Goal: Task Accomplishment & Management: Manage account settings

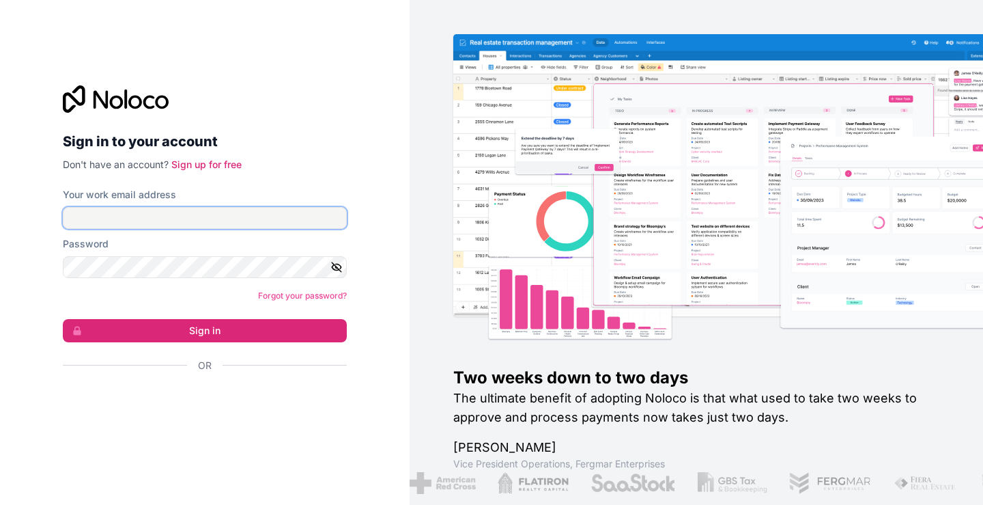
click at [146, 218] on input "Your work email address" at bounding box center [205, 218] width 284 height 22
type input "X"
type input "zilungile@jemhr.com"
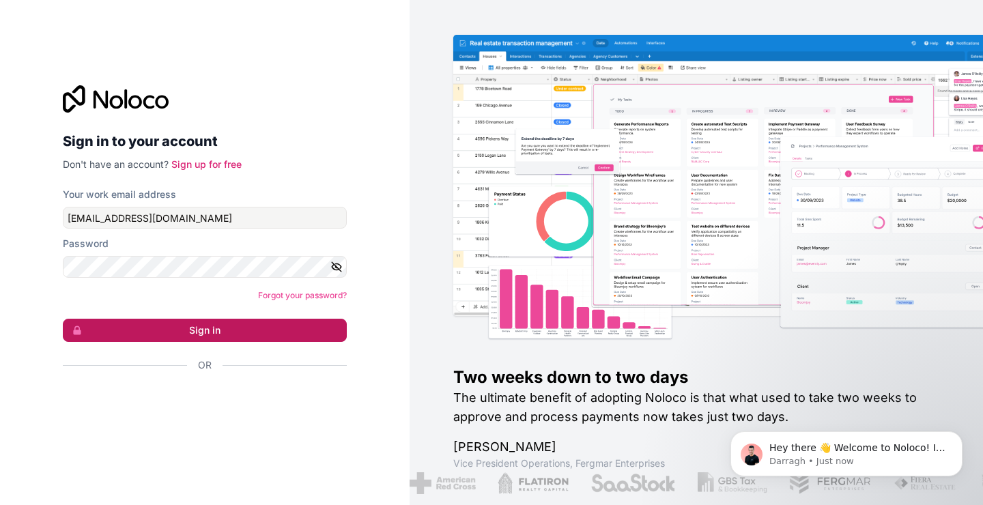
click at [219, 324] on button "Sign in" at bounding box center [205, 330] width 284 height 23
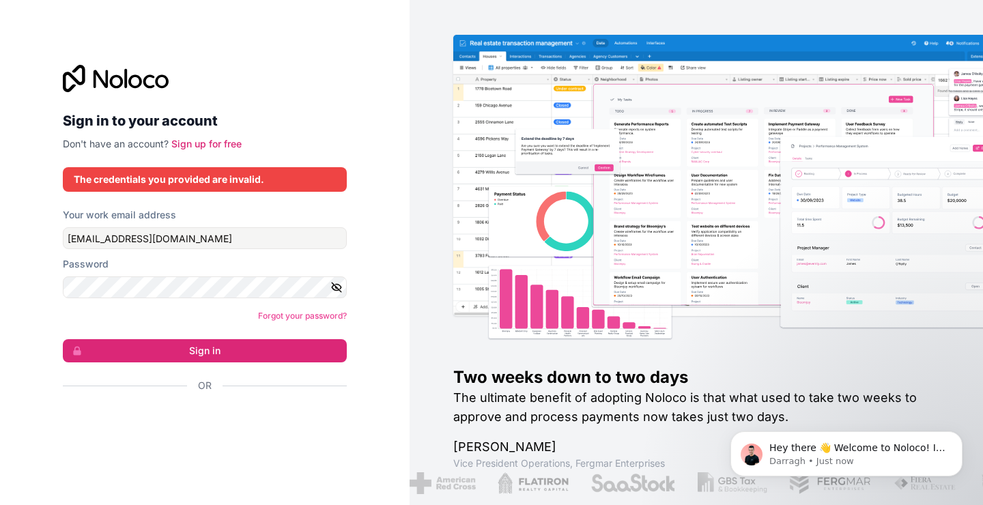
click at [337, 288] on icon "button" at bounding box center [337, 288] width 10 height 10
click at [298, 348] on button "Sign in" at bounding box center [205, 350] width 284 height 23
click at [281, 348] on button "Sign in" at bounding box center [205, 350] width 284 height 23
click at [336, 287] on icon "button" at bounding box center [337, 288] width 2 height 2
click at [309, 347] on button "Sign in" at bounding box center [205, 350] width 284 height 23
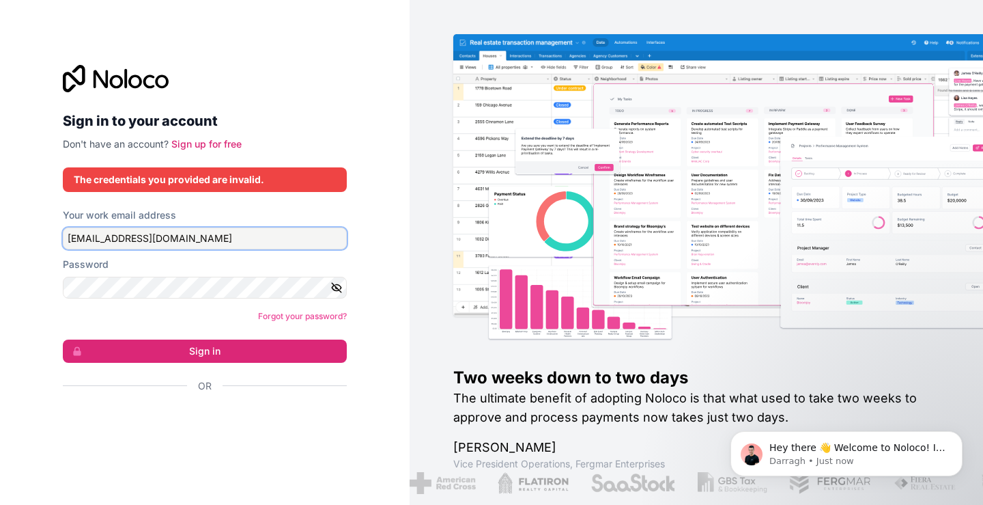
click at [228, 246] on input "zilungile@jemhr.com" at bounding box center [205, 238] width 284 height 22
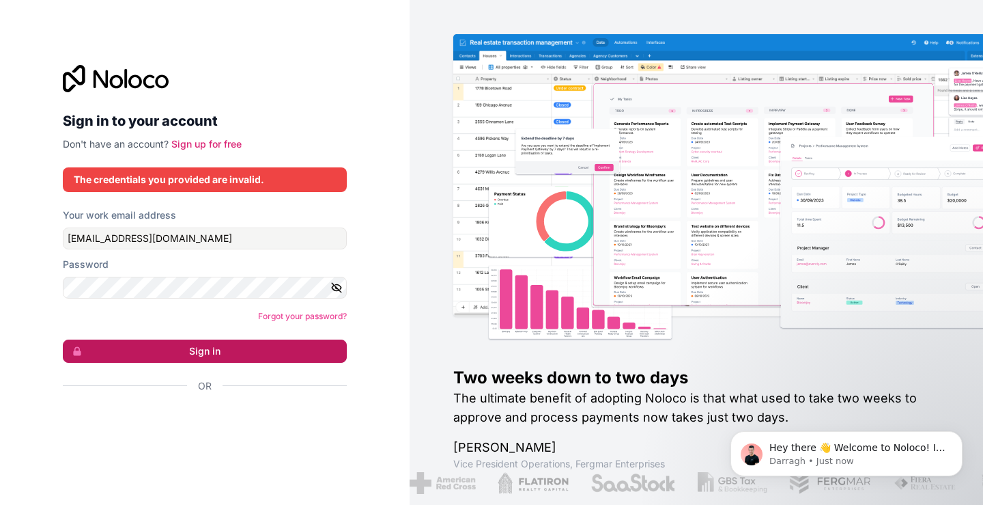
click at [195, 351] on button "Sign in" at bounding box center [205, 350] width 284 height 23
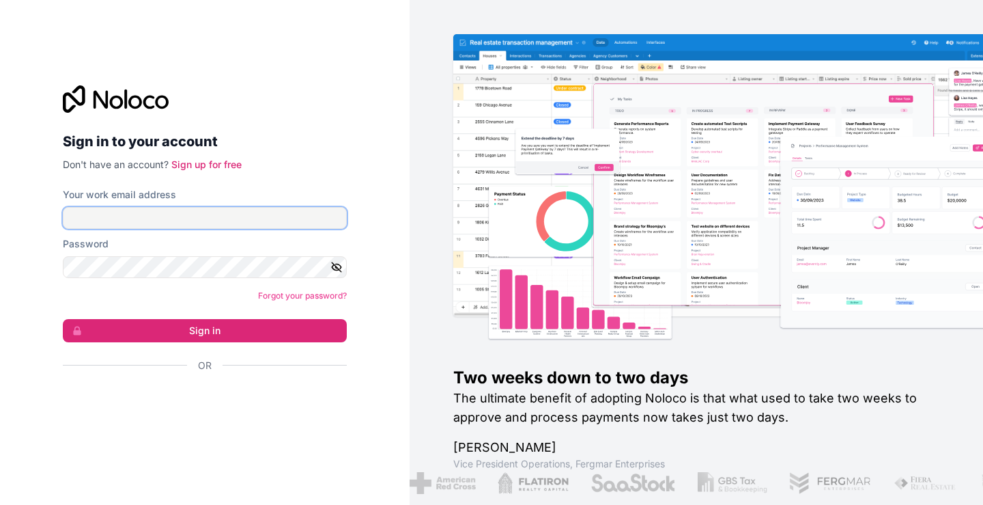
click at [163, 217] on input "Your work email address" at bounding box center [205, 218] width 284 height 22
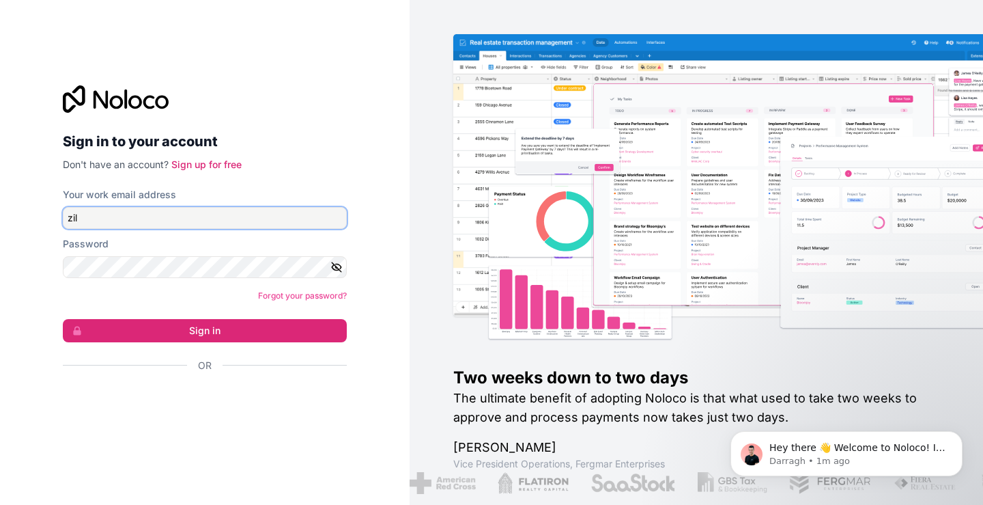
type input "zilungile@jemhr.com"
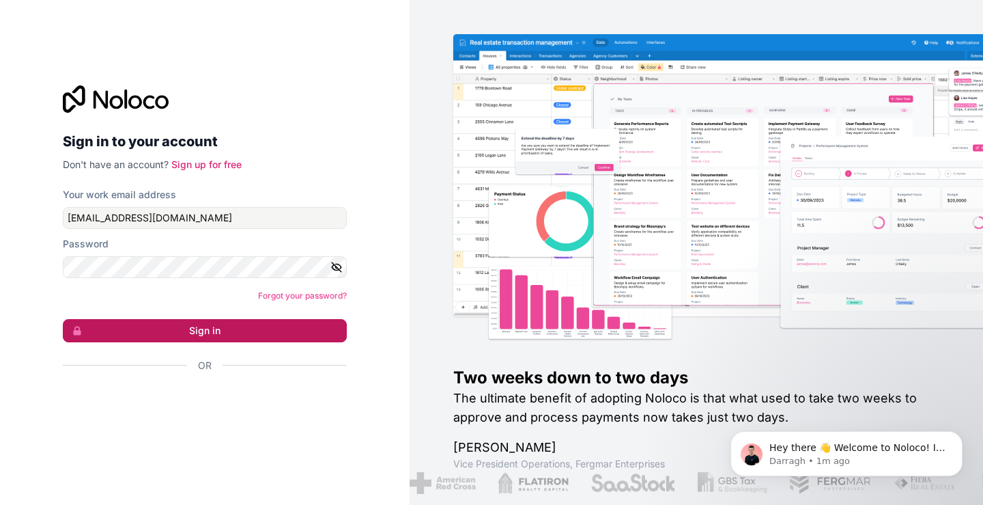
click at [235, 326] on button "Sign in" at bounding box center [205, 330] width 284 height 23
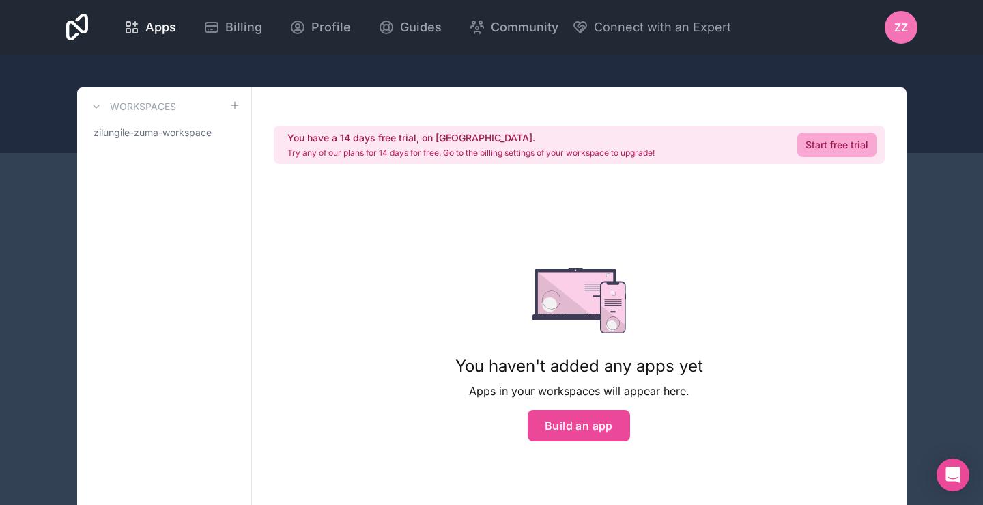
click at [401, 63] on div at bounding box center [491, 104] width 983 height 98
click at [145, 20] on div "Apps" at bounding box center [150, 27] width 53 height 19
